Goal: Check status

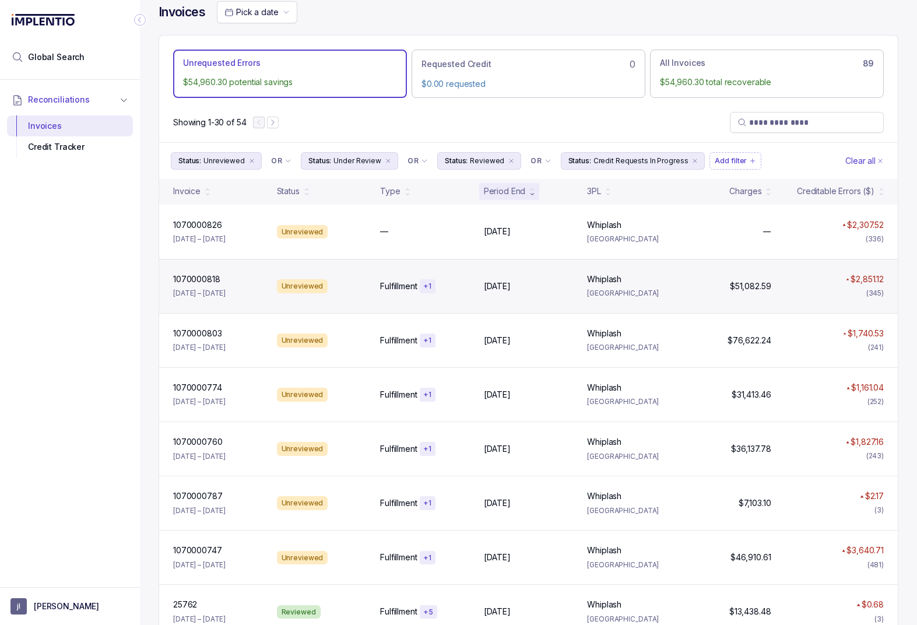
scroll to position [13, 0]
click at [358, 302] on div "1070000818 1070000818 [DATE] – [DATE] Unreviewed Fulfillment + [DATE], [DATE], …" at bounding box center [528, 285] width 739 height 54
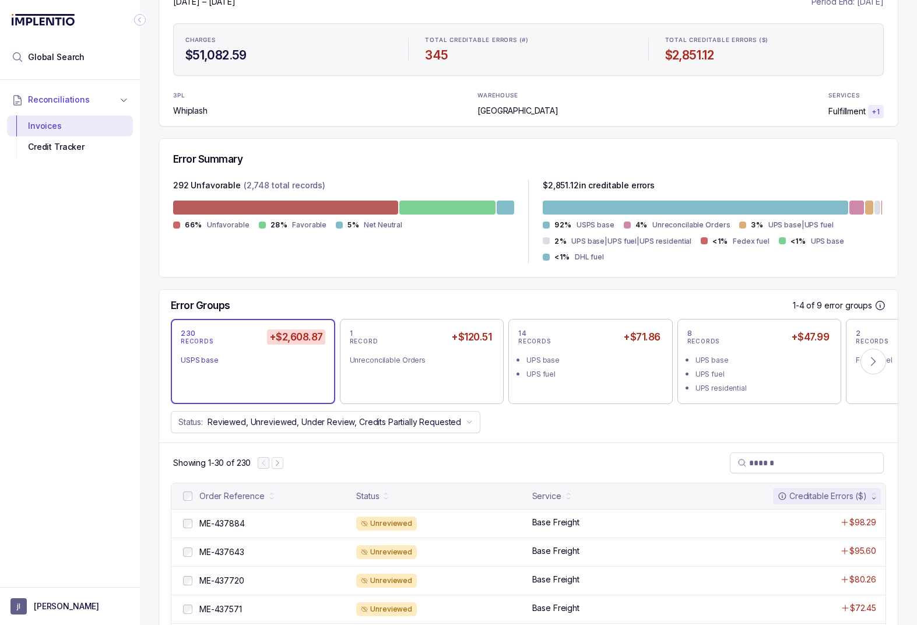
scroll to position [160, 0]
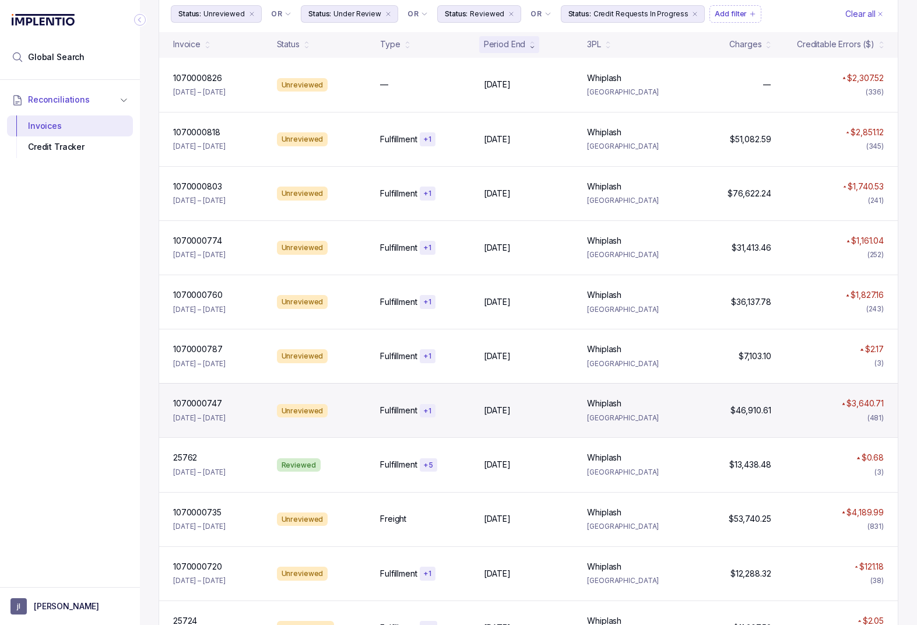
click at [351, 409] on div "Unreviewed" at bounding box center [321, 411] width 99 height 14
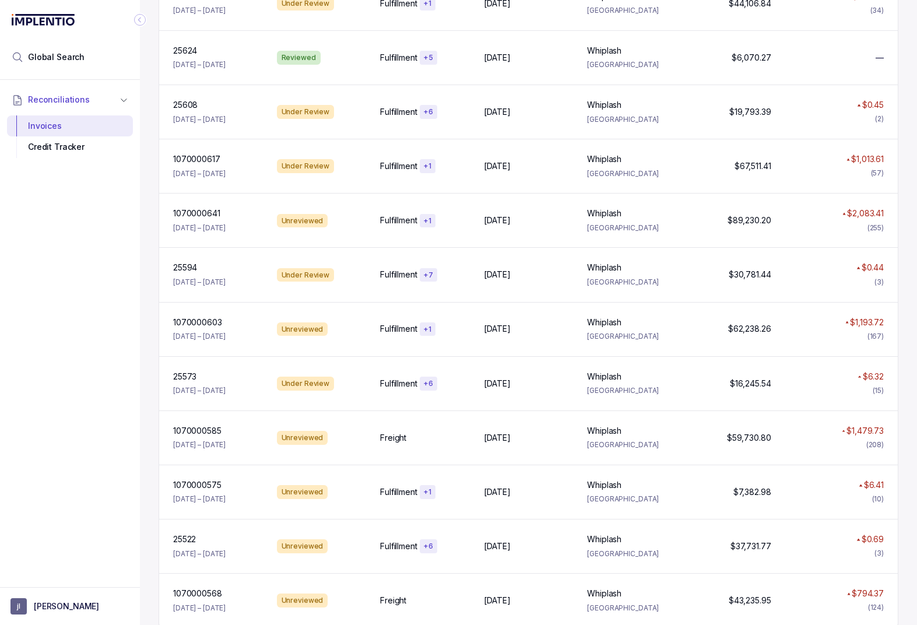
scroll to position [1235, 0]
